Goal: Find specific page/section: Find specific page/section

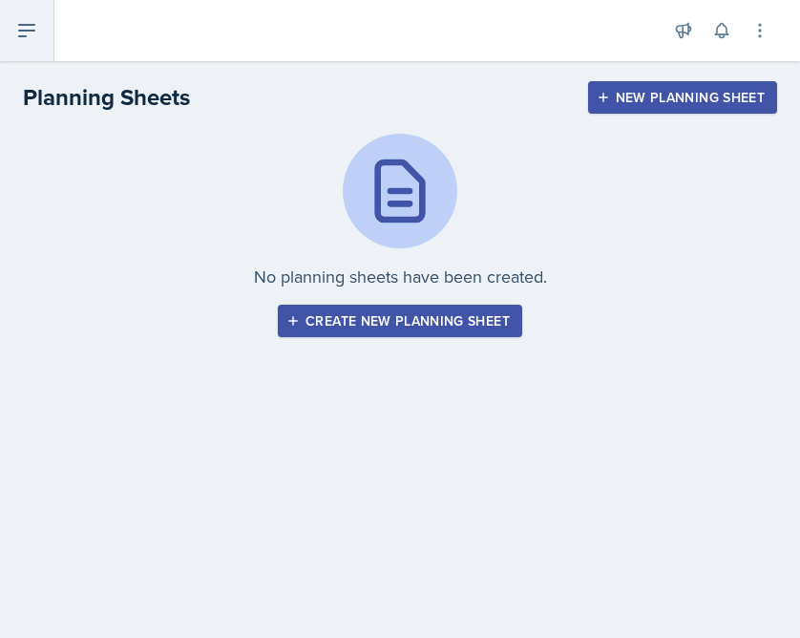
click at [22, 26] on icon at bounding box center [26, 30] width 23 height 23
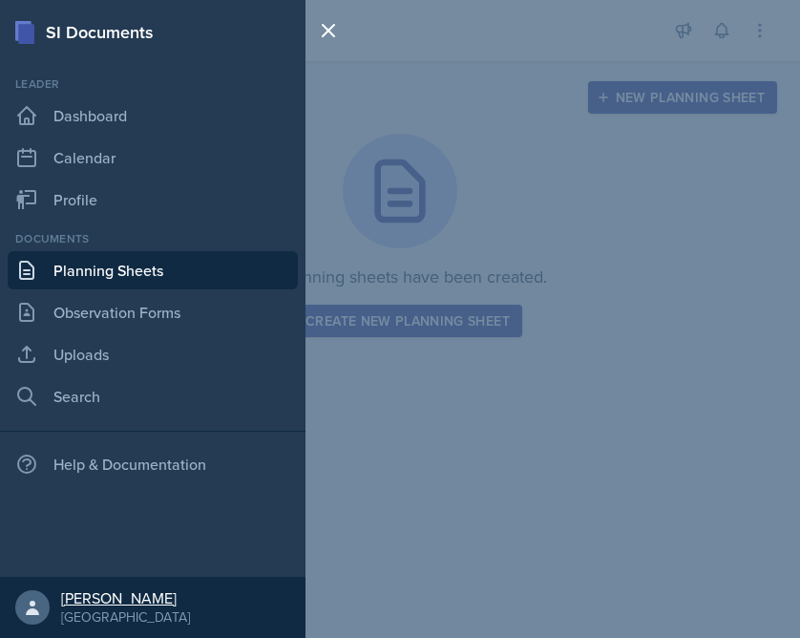
click at [113, 601] on div "[PERSON_NAME]" at bounding box center [125, 597] width 129 height 19
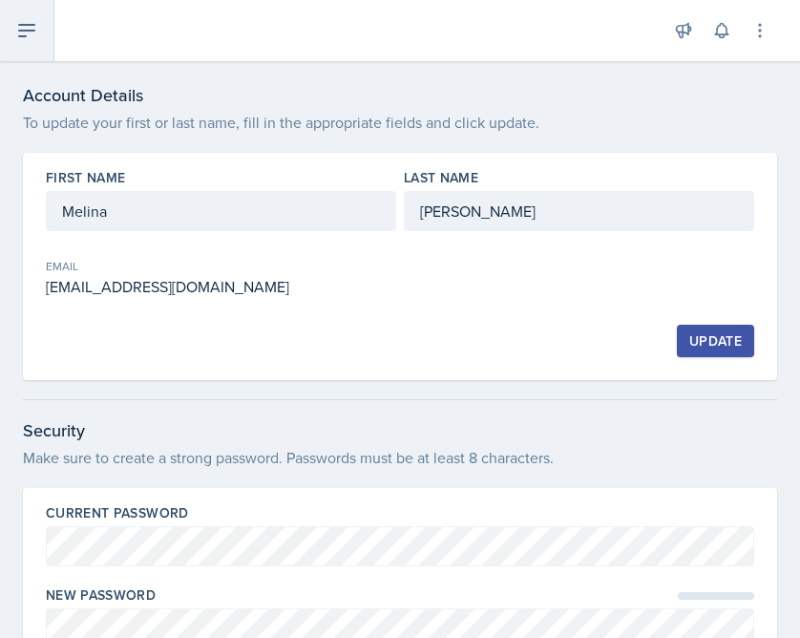
click at [36, 26] on icon at bounding box center [26, 30] width 23 height 23
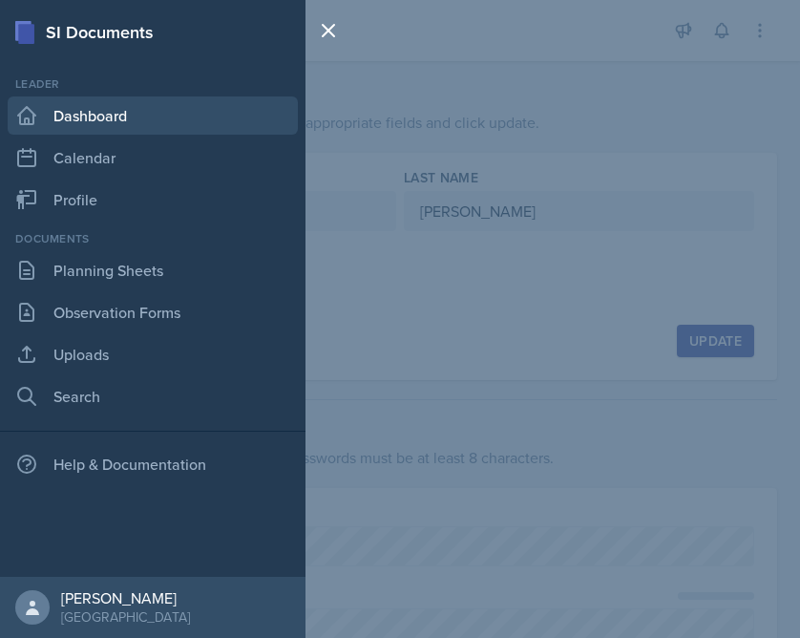
click at [90, 117] on link "Dashboard" at bounding box center [153, 115] width 290 height 38
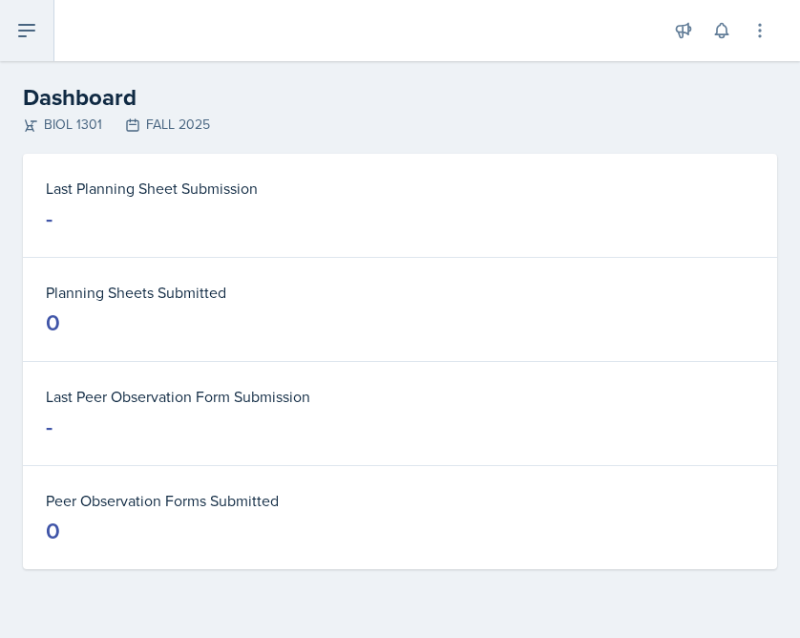
click at [32, 51] on button at bounding box center [27, 30] width 54 height 61
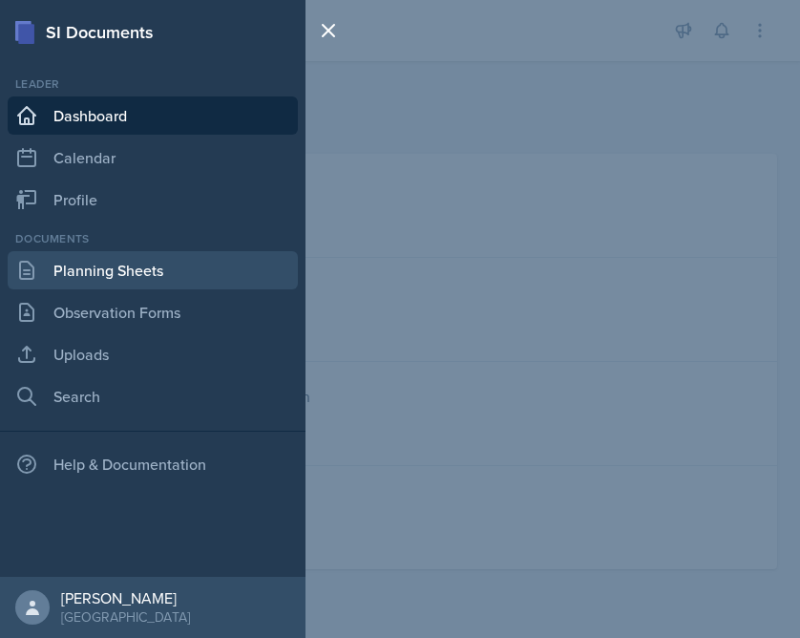
click at [124, 258] on link "Planning Sheets" at bounding box center [153, 270] width 290 height 38
